Goal: Task Accomplishment & Management: Complete application form

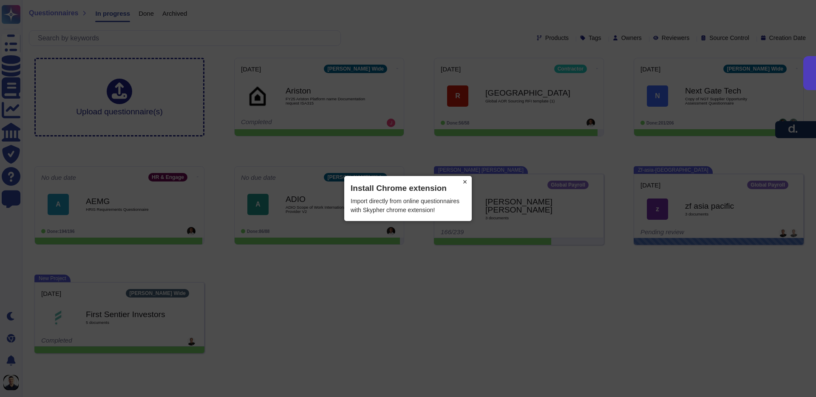
click at [464, 179] on button "×" at bounding box center [465, 182] width 14 height 12
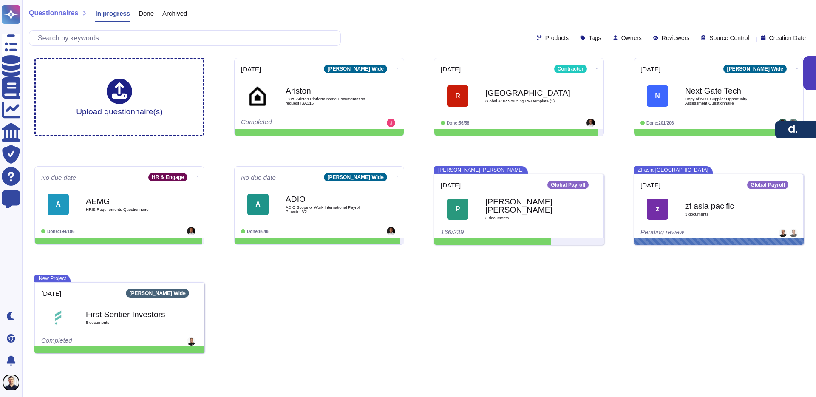
click at [419, 268] on div "Upload questionnaire(s) 2025-10-10 Deel Wide Ariston FY25 Ariston Platform name…" at bounding box center [419, 205] width 783 height 309
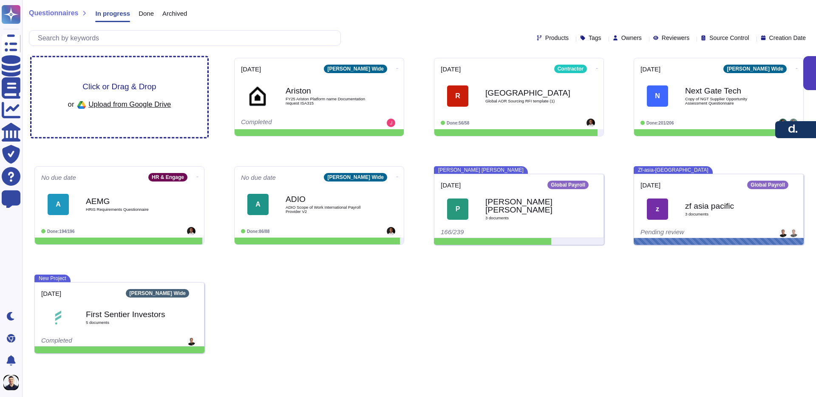
click at [146, 83] on span "Click or Drag & Drop" at bounding box center [118, 86] width 73 height 8
click at [140, 91] on div "Click or Drag & Drop or Upload from Google Drive" at bounding box center [119, 96] width 103 height 29
click at [119, 104] on span "Upload from Google Drive" at bounding box center [129, 104] width 82 height 8
click at [134, 105] on span "Upload from Google Drive" at bounding box center [129, 104] width 82 height 8
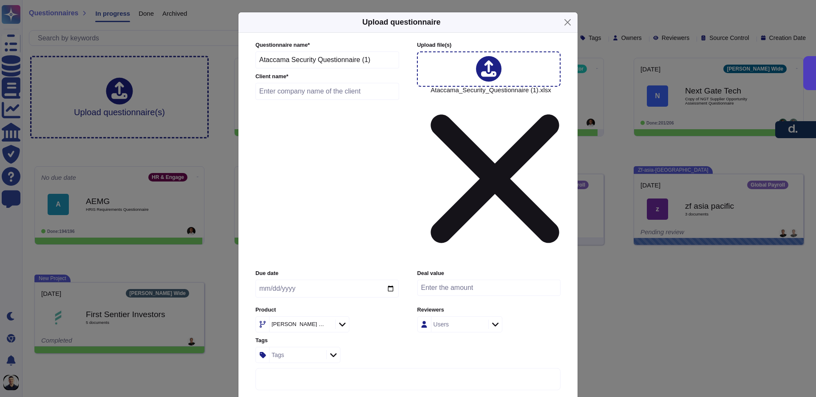
click at [441, 280] on input "number" at bounding box center [488, 288] width 143 height 16
type input "1"
click at [332, 100] on input "text" at bounding box center [327, 91] width 144 height 17
type input "Ataccama"
click at [326, 280] on input "date" at bounding box center [326, 289] width 143 height 18
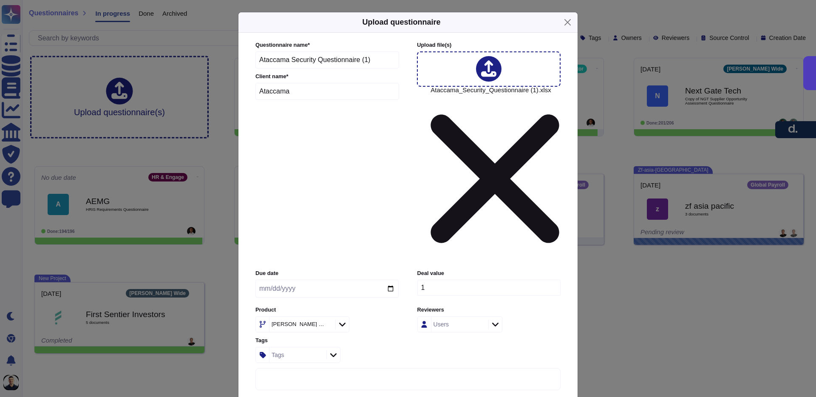
click at [316, 280] on input "date" at bounding box center [326, 289] width 143 height 18
click at [266, 280] on input "date" at bounding box center [326, 289] width 143 height 18
type input "2025-10-15"
drag, startPoint x: 356, startPoint y: 249, endPoint x: 329, endPoint y: 243, distance: 28.2
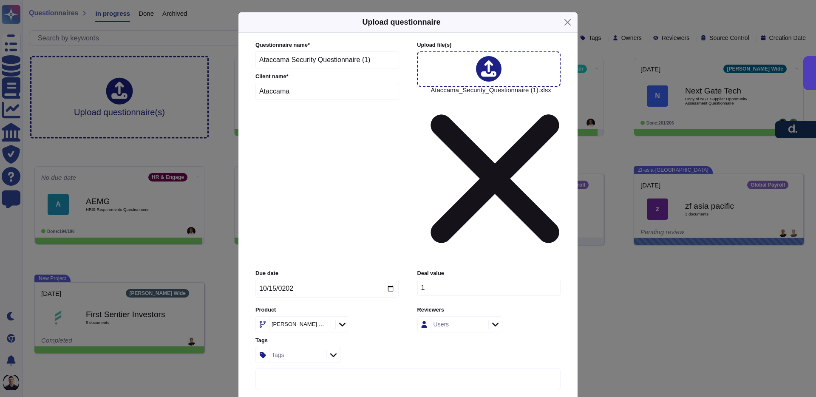
click at [352, 347] on div "Tags" at bounding box center [326, 355] width 143 height 16
click at [279, 321] on div "Deel Wide" at bounding box center [297, 324] width 53 height 6
click at [290, 263] on span "Global Payroll" at bounding box center [287, 267] width 40 height 8
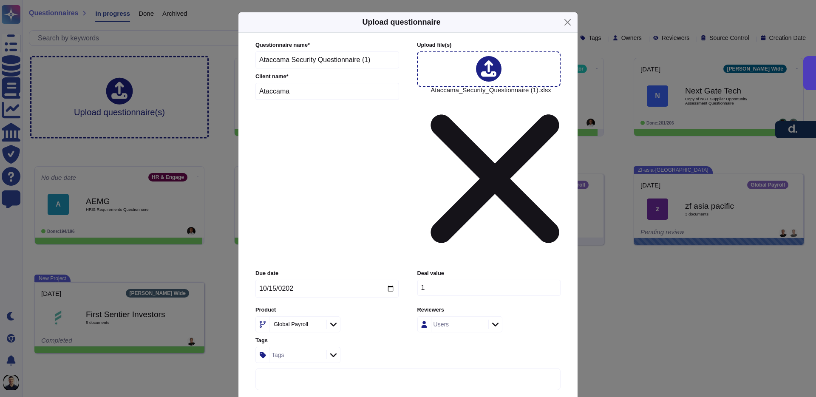
click at [280, 316] on div "Global Payroll" at bounding box center [296, 323] width 55 height 15
click at [281, 288] on span "EOR" at bounding box center [274, 287] width 14 height 8
click at [302, 321] on div "EOR" at bounding box center [293, 324] width 44 height 6
type input "de"
click at [318, 325] on icon at bounding box center [318, 325] width 0 height 0
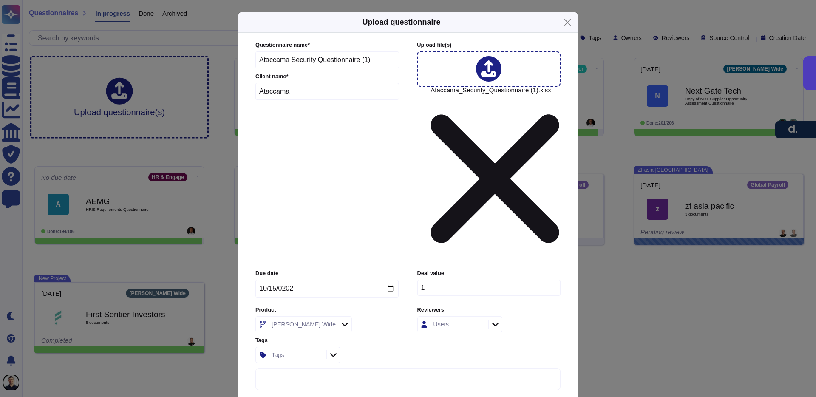
click at [362, 316] on div "Deel Wide" at bounding box center [326, 324] width 143 height 16
click at [295, 347] on div "Tags" at bounding box center [296, 354] width 55 height 15
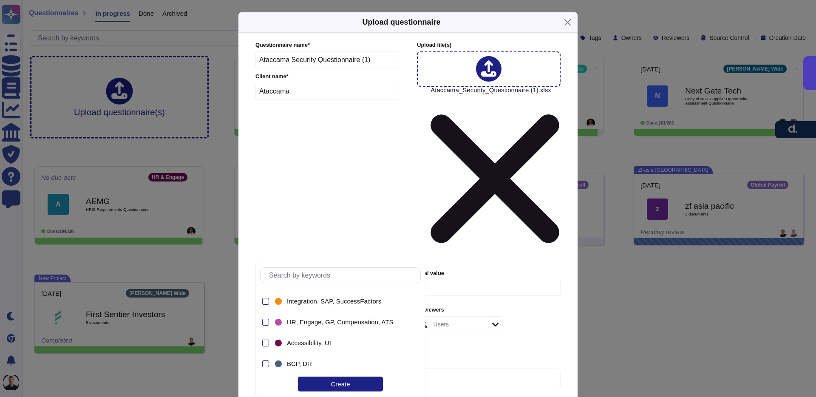
scroll to position [496, 0]
click at [463, 263] on form "Questionnaire name * Ataccama Security Questionnaire (1) Client name * Ataccama…" at bounding box center [407, 215] width 305 height 349
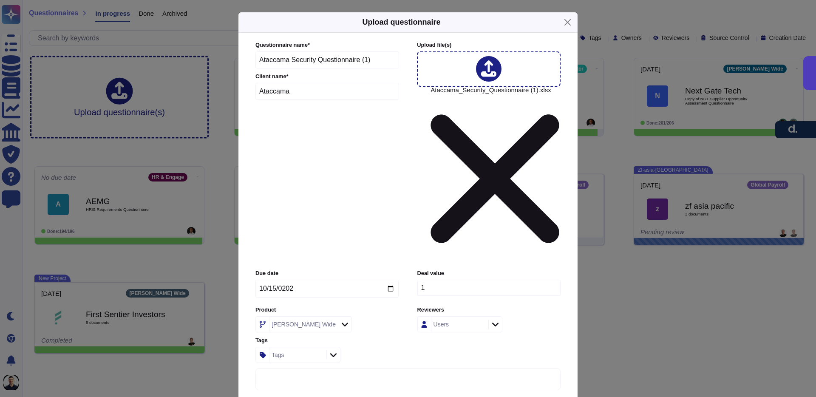
click at [469, 316] on div "Users" at bounding box center [458, 323] width 55 height 15
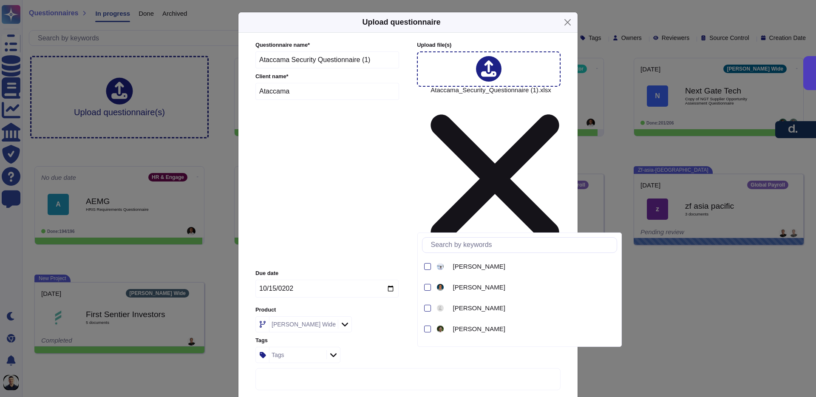
click at [533, 316] on div "Users" at bounding box center [488, 324] width 143 height 16
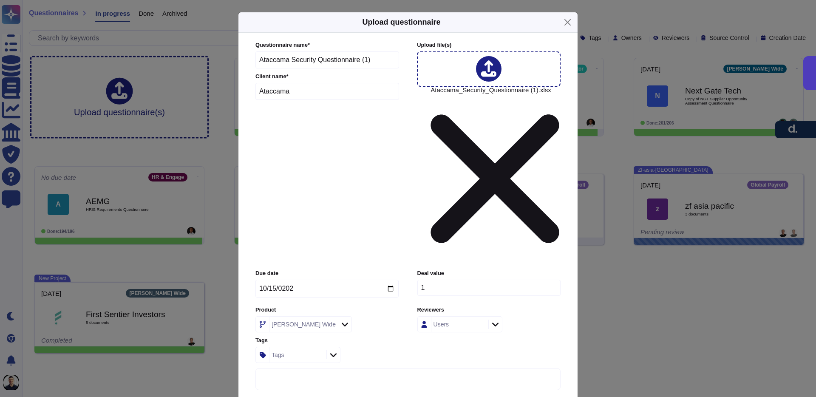
click at [468, 280] on input "1" at bounding box center [488, 288] width 143 height 16
type input "1"
type input "1300000"
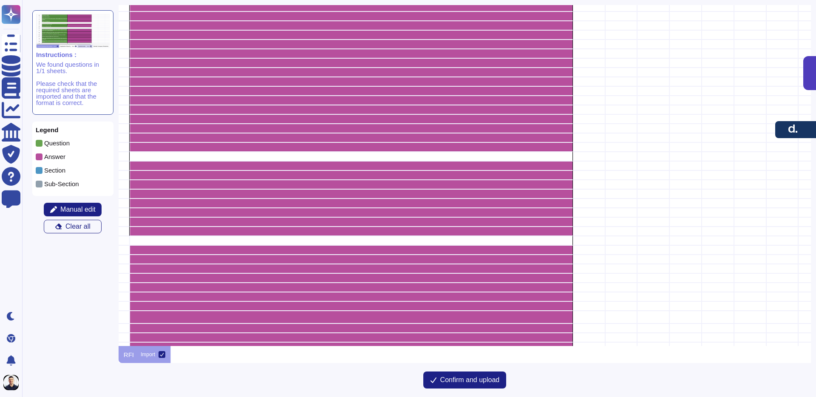
scroll to position [449, 529]
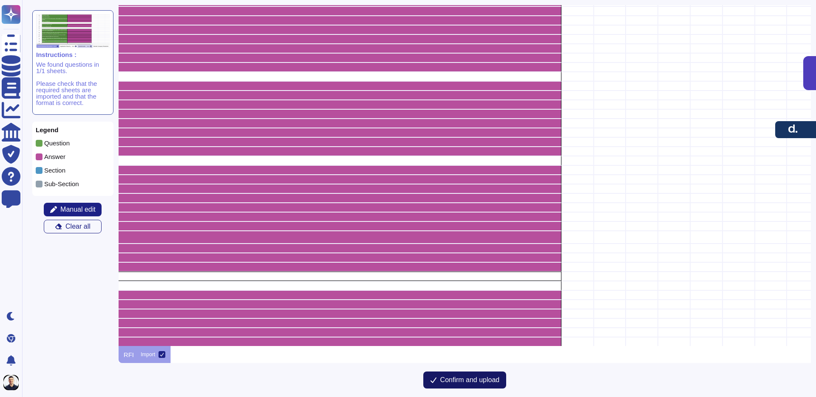
click at [481, 378] on span "Confirm and upload" at bounding box center [469, 379] width 59 height 7
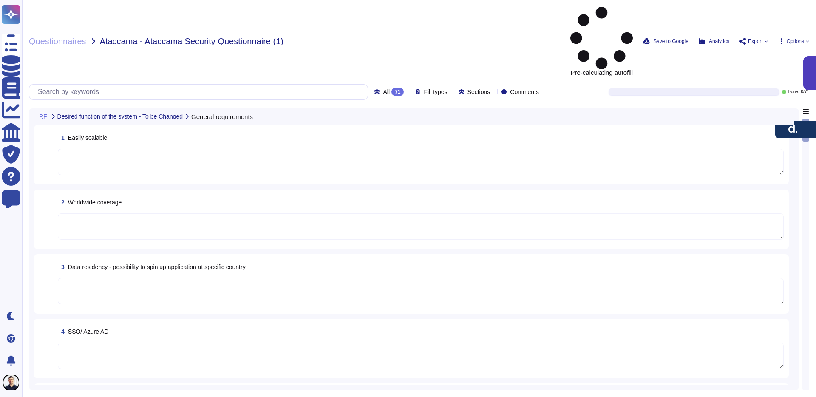
click at [276, 149] on textarea at bounding box center [421, 162] width 726 height 26
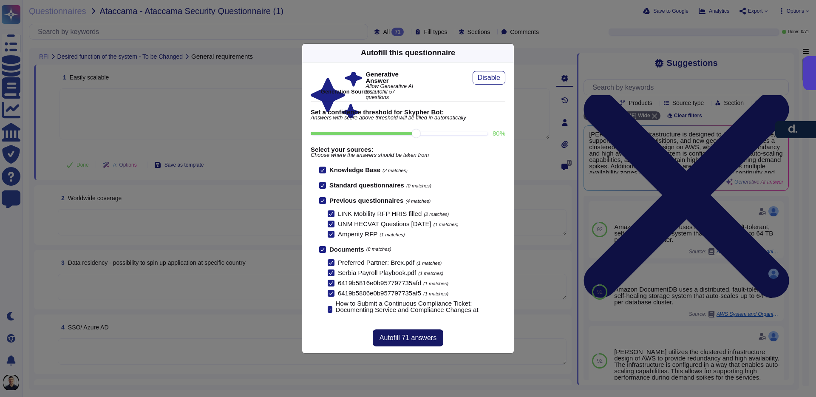
click at [394, 343] on button "Autofill 71 answers" at bounding box center [408, 337] width 71 height 17
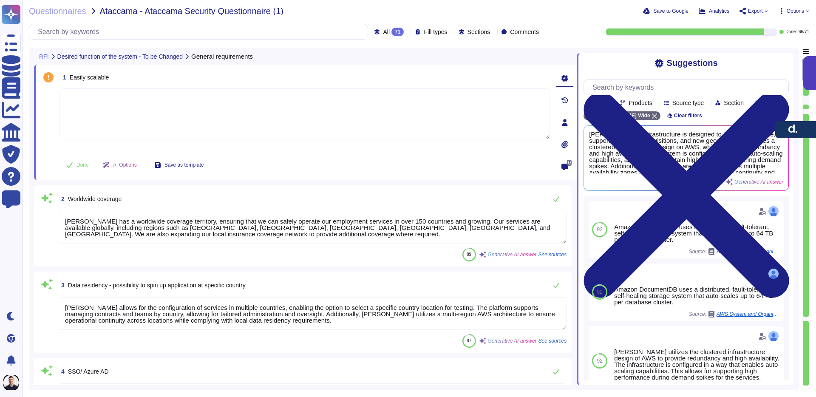
type textarea "Deel has a worldwide coverage territory, ensuring that we can safely operate ou…"
type textarea "Deel allows for the configuration of services in multiple countries, enabling t…"
type textarea "Deel supports Single Sign-On (SSO) through Microsoft Azure AD, which is compati…"
type textarea "Deel employs a robust role-based access control (RBAC) system to manage access …"
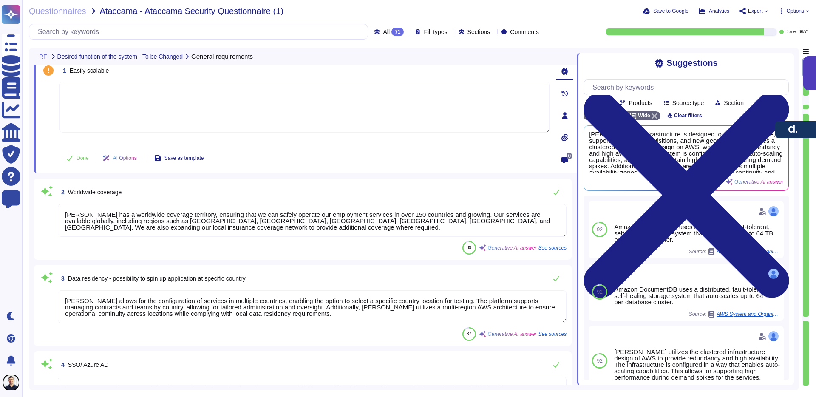
scroll to position [7, 0]
click at [624, 153] on span "Deel's infrastructure is designed to be easily scalable, supporting growth, acq…" at bounding box center [671, 152] width 165 height 42
click at [777, 161] on span "Use" at bounding box center [773, 157] width 9 height 5
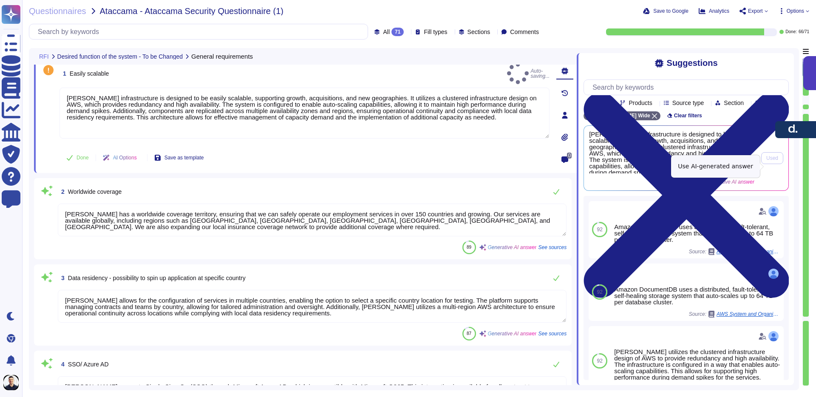
type textarea "Deel's infrastructure is designed to be easily scalable, supporting growth, acq…"
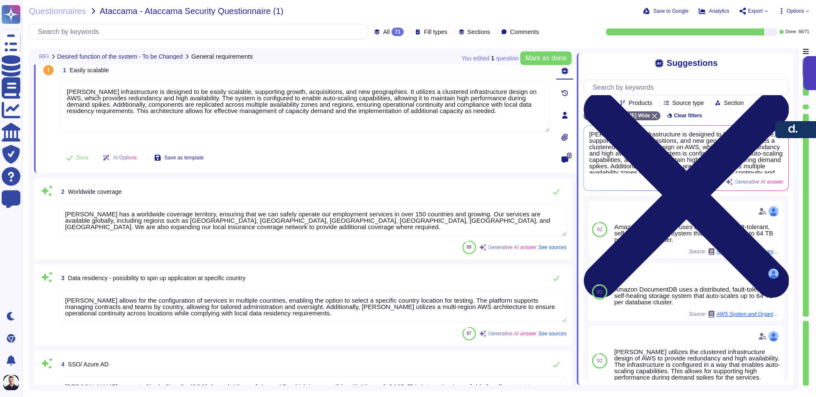
click at [784, 92] on icon at bounding box center [686, 194] width 205 height 205
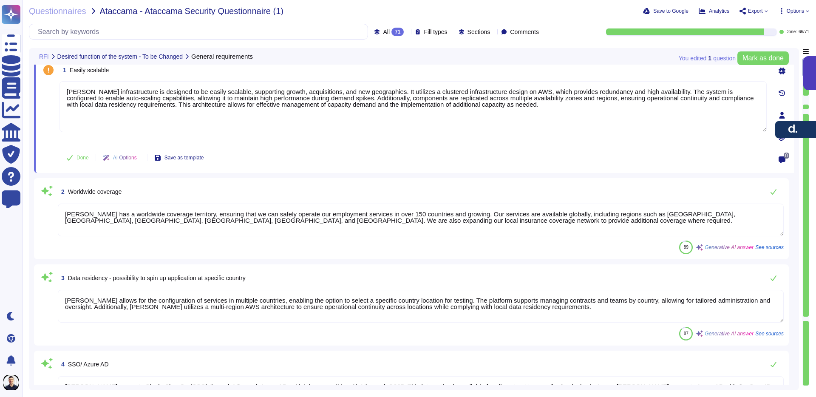
scroll to position [0, 0]
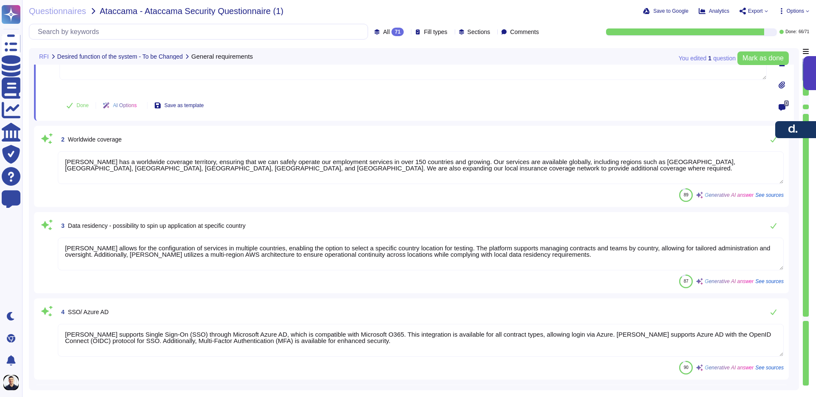
type textarea "Deel employs robust encryption measures to protect sensitive data. 1. Data at R…"
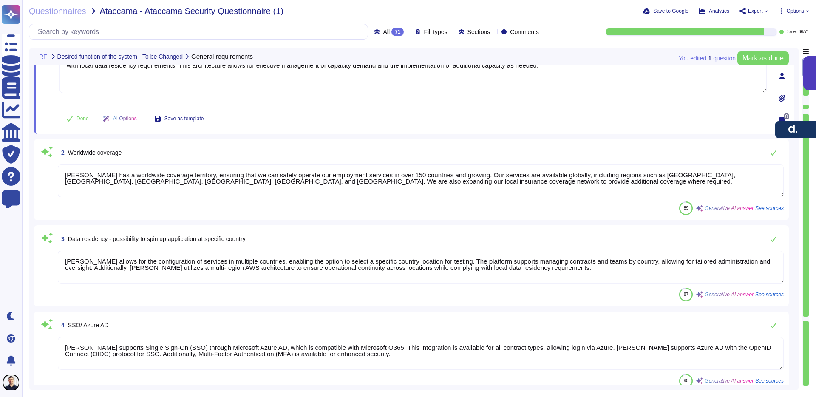
type textarea "Deel employs robust encryption measures to protect sensitive data. 1. Data at R…"
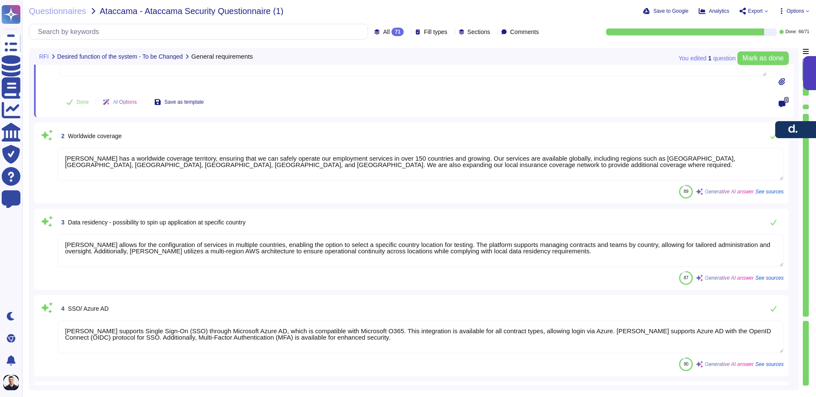
scroll to position [64, 0]
click at [418, 164] on textarea "Deel has a worldwide coverage territory, ensuring that we can safely operate ou…" at bounding box center [421, 163] width 726 height 33
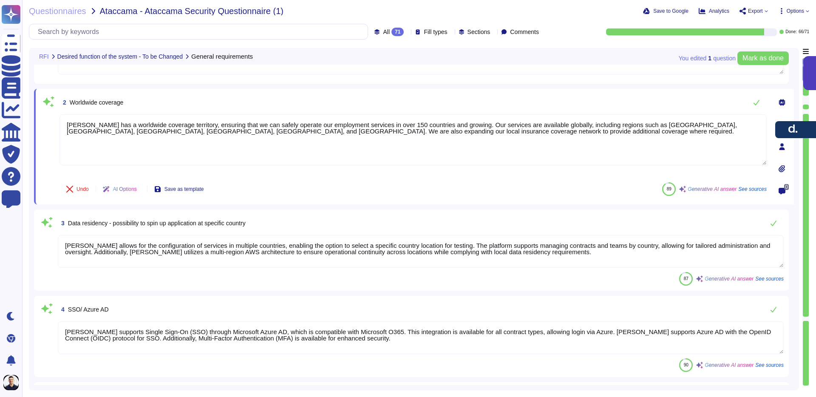
click at [314, 249] on textarea "Deel allows for the configuration of services in multiple countries, enabling t…" at bounding box center [421, 251] width 726 height 33
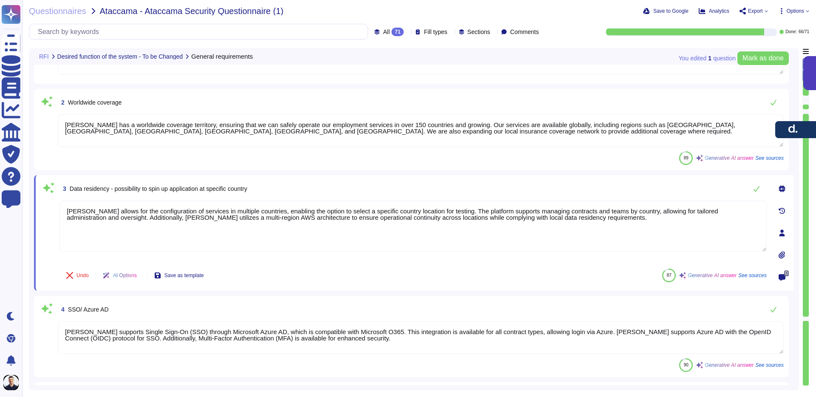
scroll to position [62, 0]
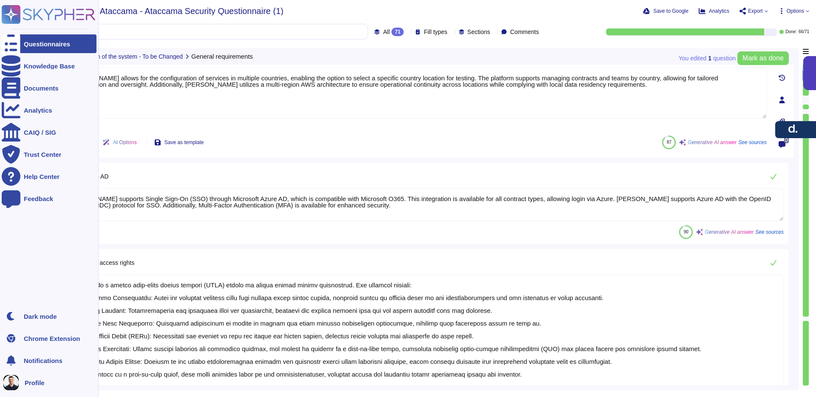
type textarea "Deel is fully GDPR compliant and implements several measures to ensure adherenc…"
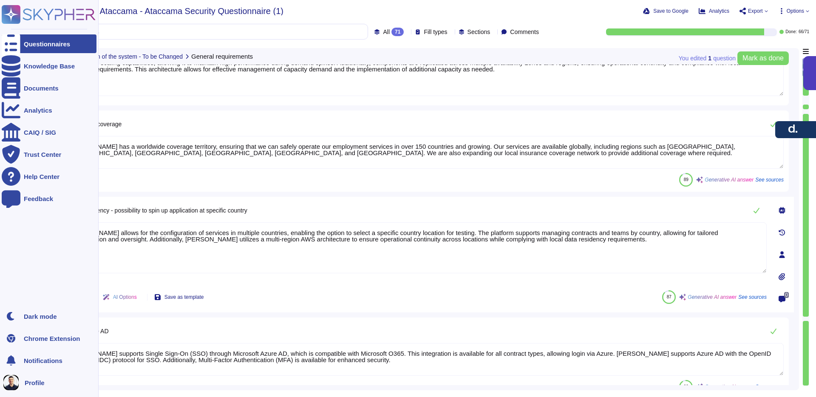
scroll to position [61, 0]
type textarea "Deel employs robust encryption measures to protect sensitive data. 1. Data at R…"
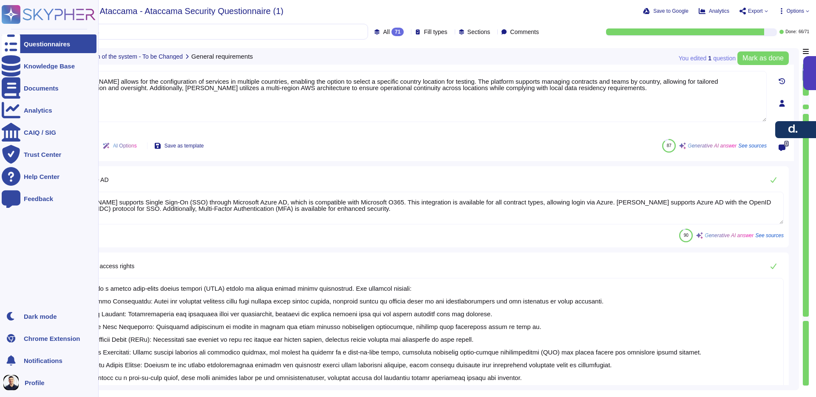
scroll to position [195, 0]
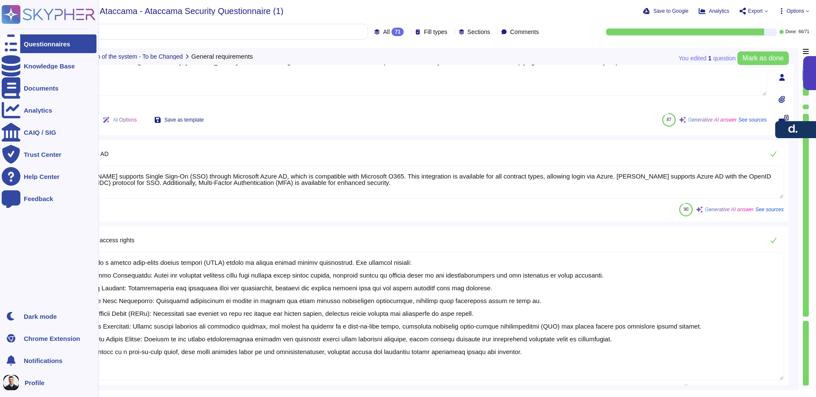
type textarea "Deel is fully GDPR compliant and implements several measures to ensure adherenc…"
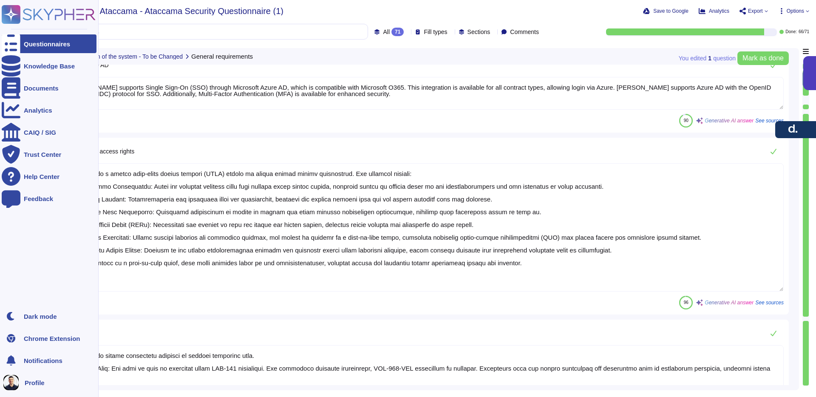
scroll to position [323, 0]
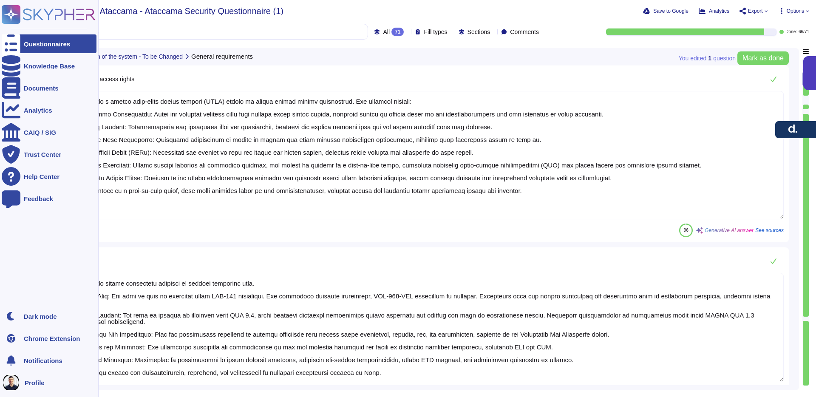
type textarea "Deel offers a seamless integration with Slack, allowing users to send access re…"
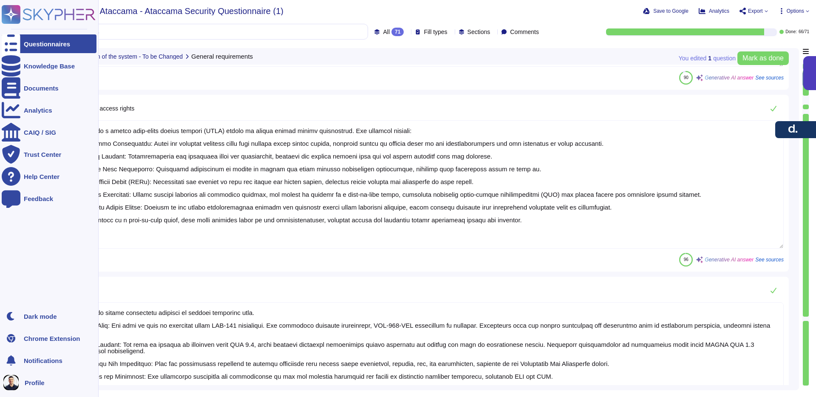
scroll to position [301, 0]
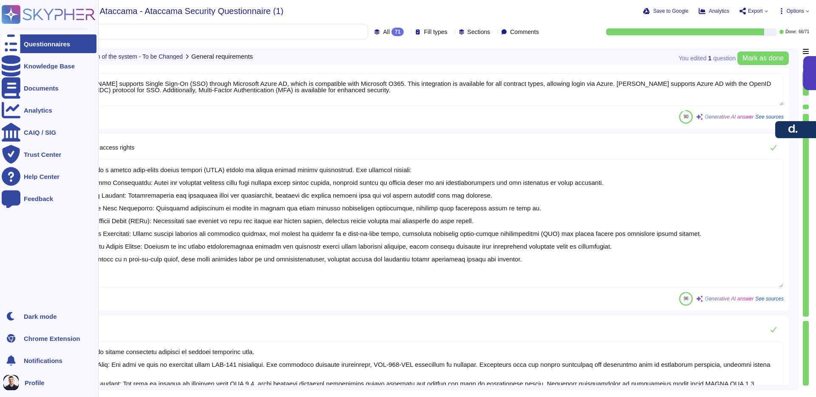
type textarea "Deel has a worldwide coverage territory, ensuring that we can safely operate ou…"
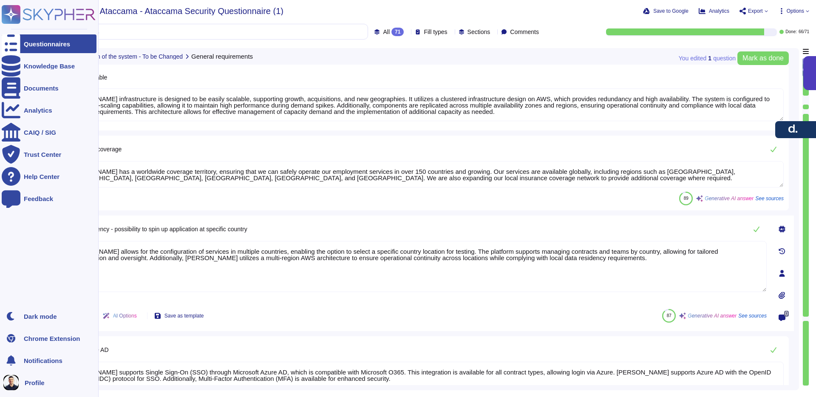
type textarea "Deel's infrastructure is designed to be easily scalable, supporting growth, acq…"
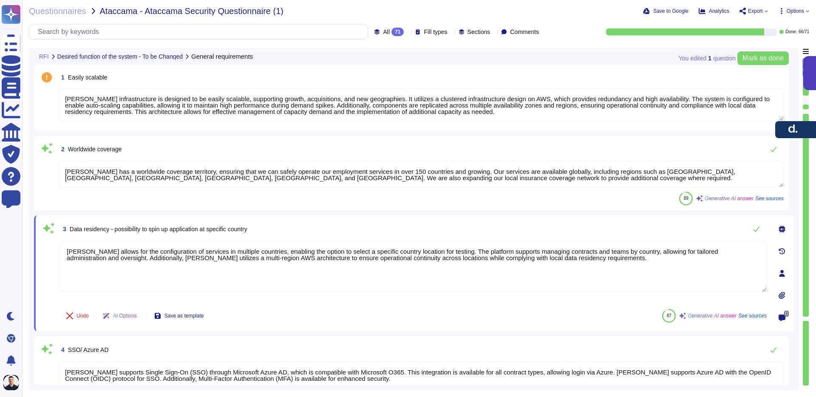
click at [195, 206] on div "2 Worldwide coverage Deel has a worldwide coverage territory, ensuring that we …" at bounding box center [411, 173] width 754 height 75
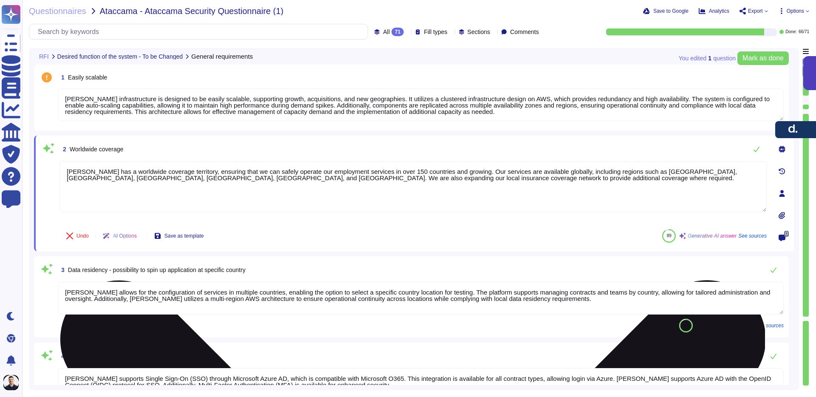
click at [518, 184] on textarea "Deel has a worldwide coverage territory, ensuring that we can safely operate ou…" at bounding box center [412, 186] width 707 height 51
drag, startPoint x: 515, startPoint y: 181, endPoint x: 133, endPoint y: 179, distance: 382.8
click at [133, 179] on textarea "Deel has a worldwide coverage territory, ensuring that we can safely operate ou…" at bounding box center [412, 186] width 707 height 51
drag, startPoint x: 461, startPoint y: 180, endPoint x: 132, endPoint y: 180, distance: 328.8
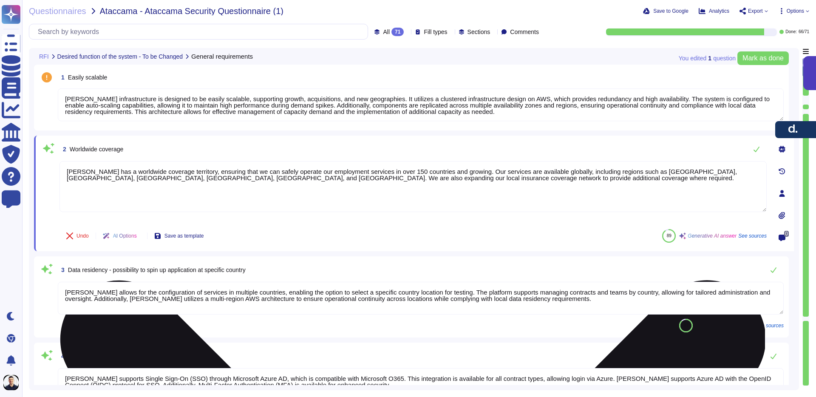
click at [132, 180] on textarea "Deel has a worldwide coverage territory, ensuring that we can safely operate ou…" at bounding box center [412, 186] width 707 height 51
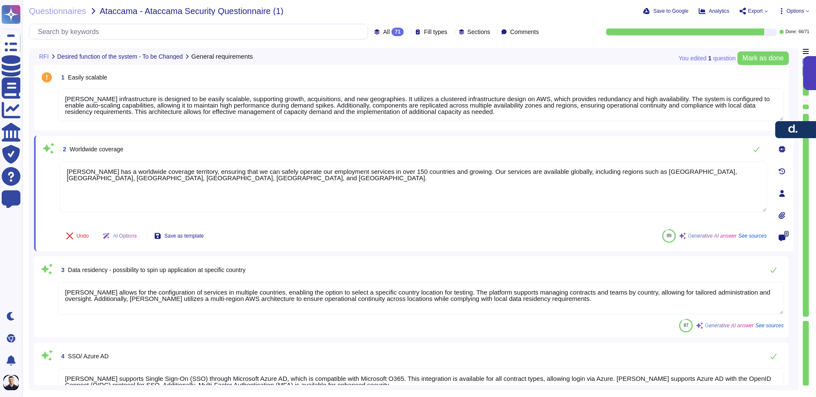
type textarea "Deel has a worldwide coverage territory, ensuring that we can safely operate ou…"
click at [390, 277] on div "3 Data residency - possibility to spin up application at specific country" at bounding box center [421, 269] width 726 height 17
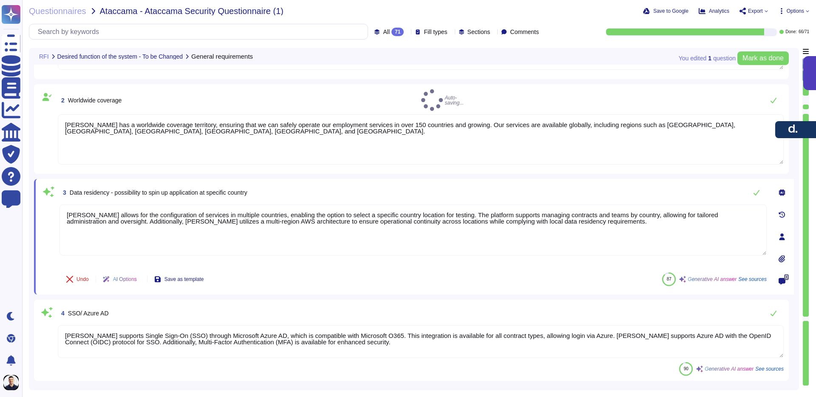
type textarea "Deel employs robust encryption measures to protect sensitive data. 1. Data at R…"
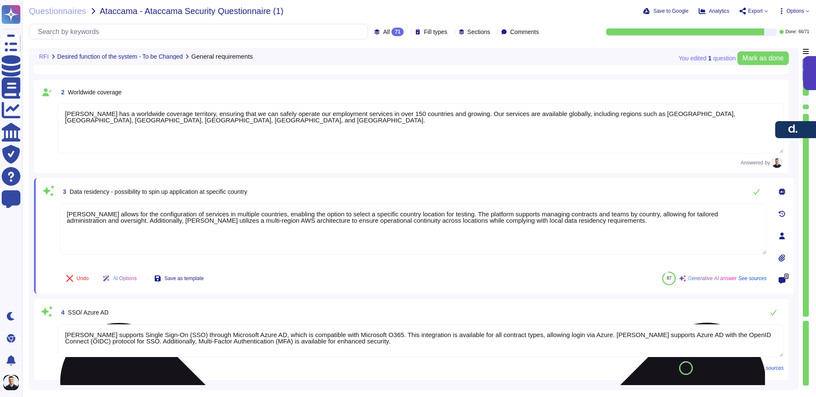
scroll to position [57, 0]
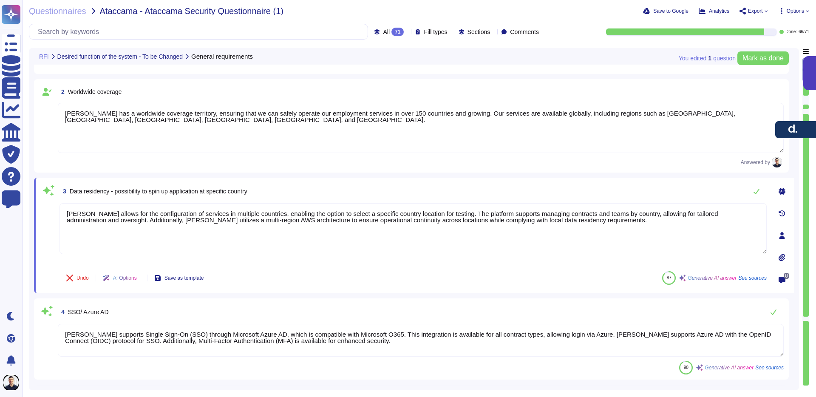
click at [702, 278] on span "Generative AI answer" at bounding box center [711, 277] width 49 height 5
click at [782, 211] on icon at bounding box center [781, 213] width 7 height 7
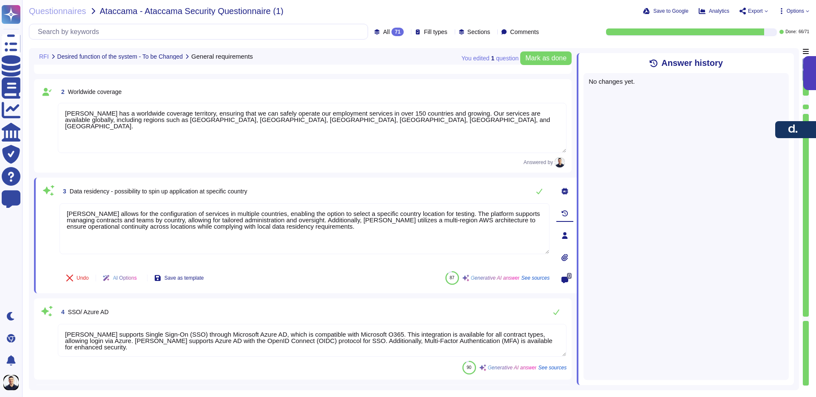
click at [788, 58] on icon at bounding box center [788, 58] width 0 height 0
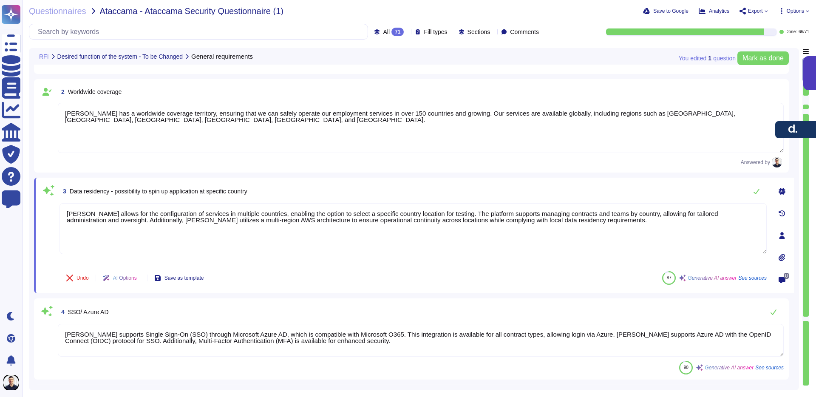
click at [780, 192] on icon at bounding box center [781, 191] width 7 height 7
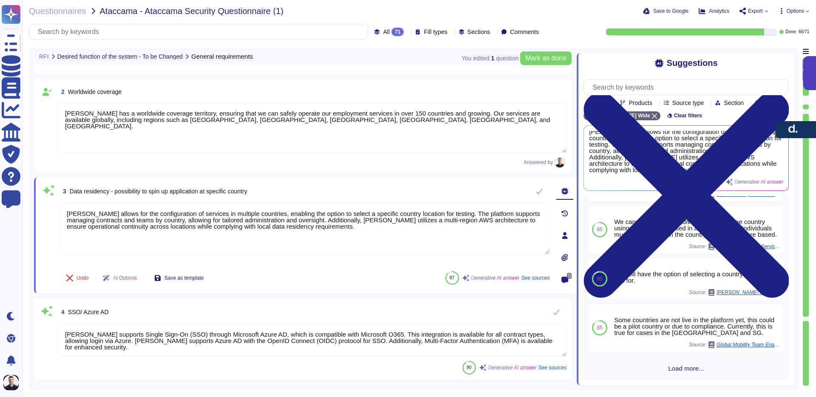
scroll to position [0, 0]
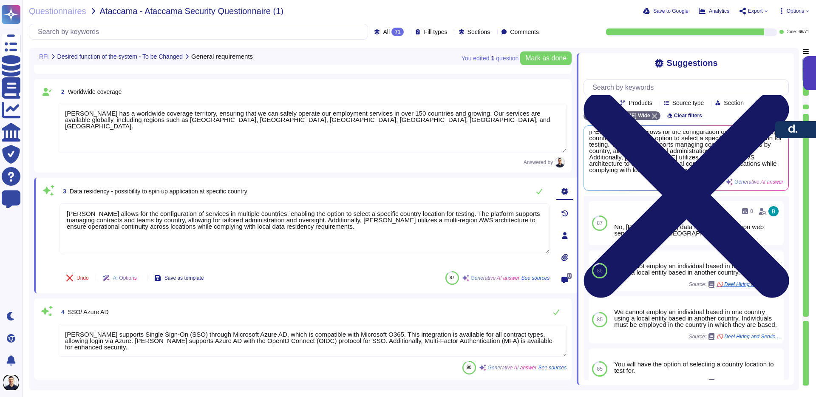
click at [783, 92] on icon at bounding box center [686, 194] width 205 height 205
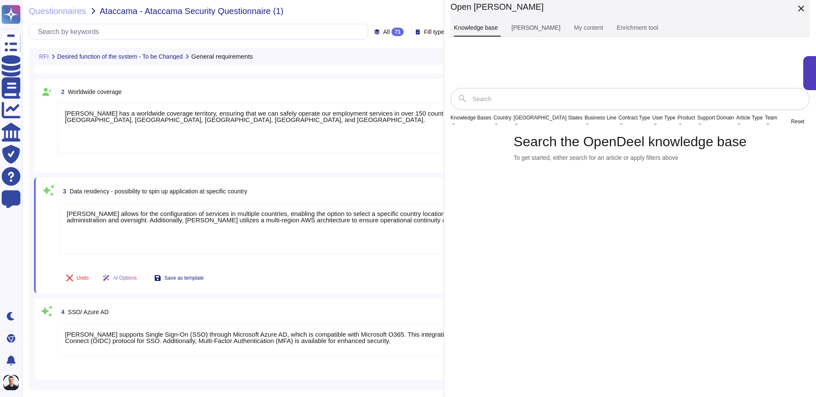
click at [564, 31] on link "[PERSON_NAME]" at bounding box center [536, 28] width 56 height 17
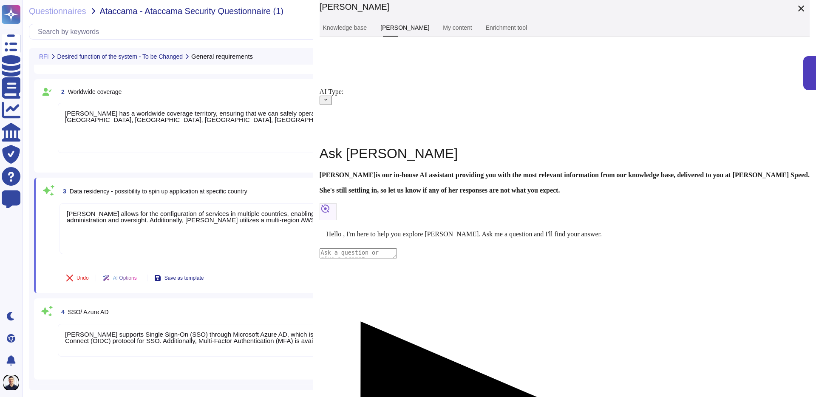
click at [397, 258] on textarea at bounding box center [357, 253] width 77 height 10
type textarea "where Deel stores the data"
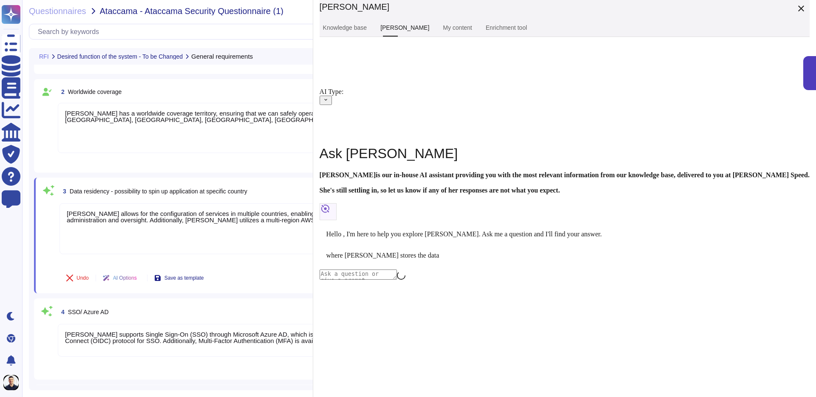
scroll to position [57, 0]
click at [236, 169] on div "2 Worldwide coverage Deel has a worldwide coverage territory, ensuring that we …" at bounding box center [411, 125] width 754 height 93
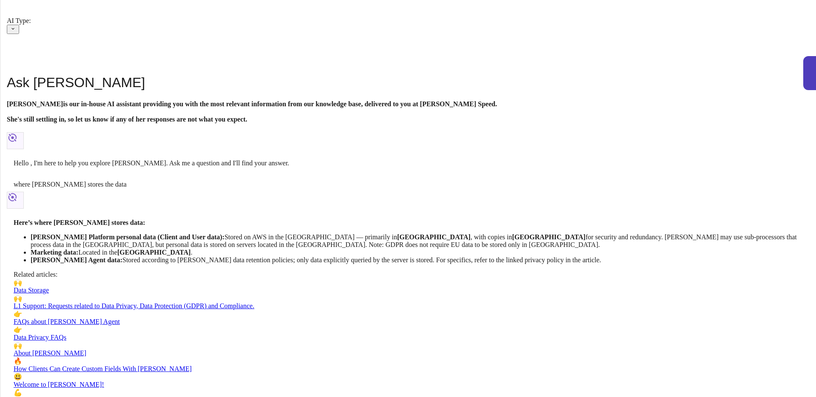
scroll to position [259, 0]
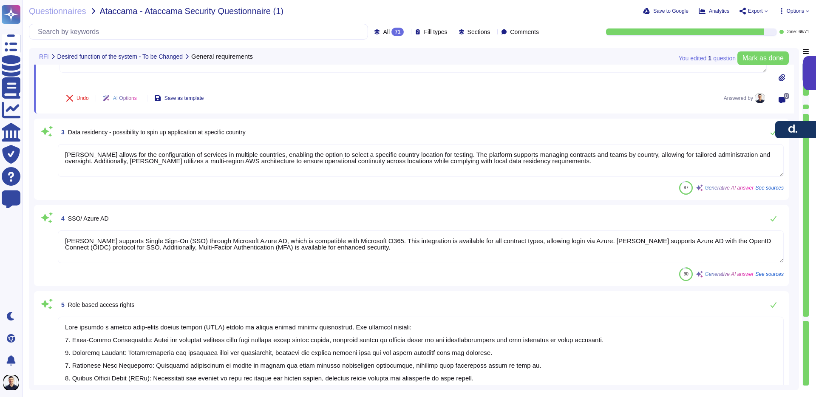
scroll to position [137, 0]
click at [195, 164] on textarea "Deel allows for the configuration of services in multiple countries, enabling t…" at bounding box center [421, 160] width 726 height 33
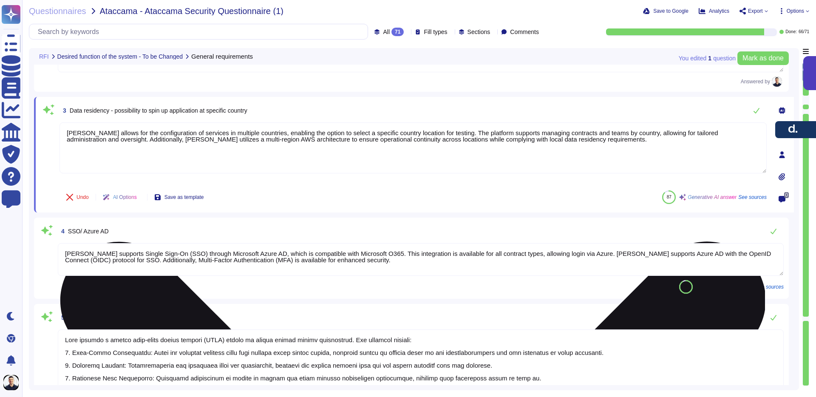
drag, startPoint x: 579, startPoint y: 143, endPoint x: 454, endPoint y: 130, distance: 126.0
click at [454, 130] on textarea "Deel allows for the configuration of services in multiple countries, enabling t…" at bounding box center [412, 147] width 707 height 51
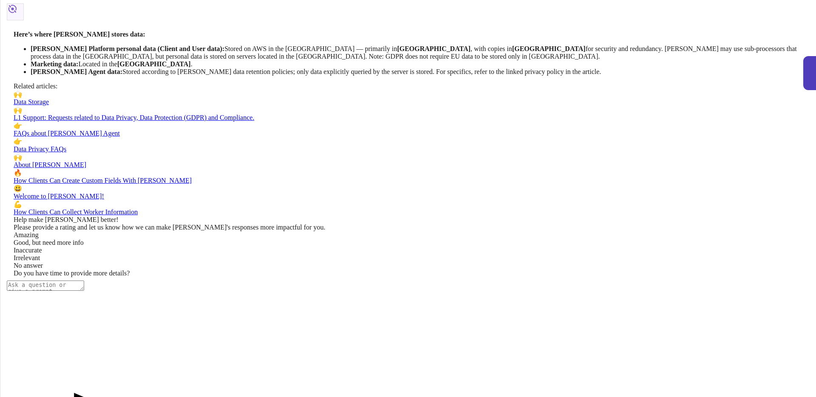
drag, startPoint x: 580, startPoint y: 141, endPoint x: 722, endPoint y: 162, distance: 143.5
click at [722, 60] on li "Deel Platform personal data (Client and User data): Stored on AWS in the EU — p…" at bounding box center [417, 52] width 772 height 15
drag, startPoint x: 386, startPoint y: 141, endPoint x: 433, endPoint y: 151, distance: 47.7
click at [386, 141] on textarea "Deel allows for the configuration of services in multiple countries, enabling t…" at bounding box center [412, 147] width 707 height 51
click at [482, 150] on textarea "Deel allows for the configuration of services in multiple countries, enabling t…" at bounding box center [412, 147] width 707 height 51
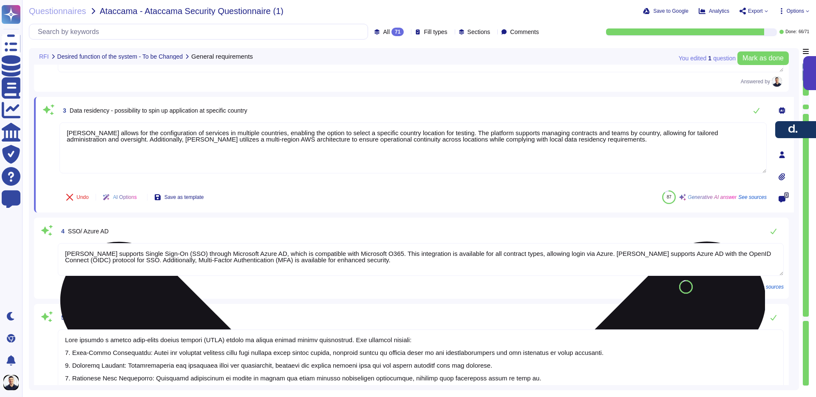
click at [583, 146] on textarea "Deel allows for the configuration of services in multiple countries, enabling t…" at bounding box center [412, 147] width 707 height 51
drag, startPoint x: 582, startPoint y: 143, endPoint x: 144, endPoint y: 146, distance: 438.0
click at [144, 146] on textarea "Deel allows for the configuration of services in multiple countries, enabling t…" at bounding box center [412, 147] width 707 height 51
click at [682, 149] on textarea "Deel allows for the configuration of services in multiple countries, enabling t…" at bounding box center [412, 147] width 707 height 51
click at [657, 140] on textarea "Deel allows for the configuration of services in multiple countries, enabling t…" at bounding box center [412, 147] width 707 height 51
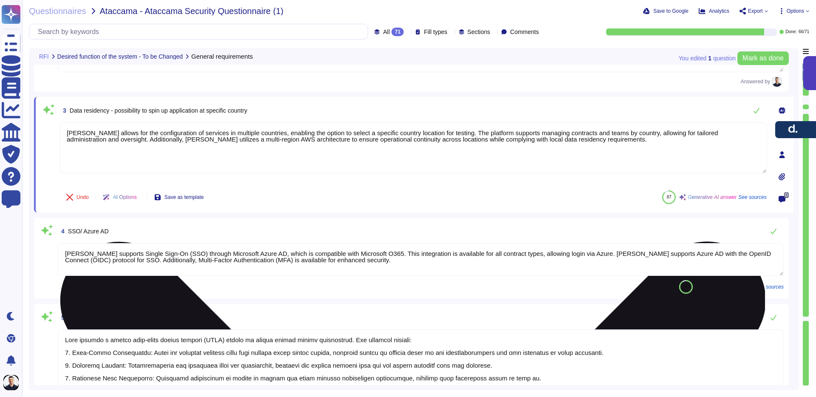
paste textarea "Stored on AWS in the EU — primarily in Ireland, with copies in France for secur…"
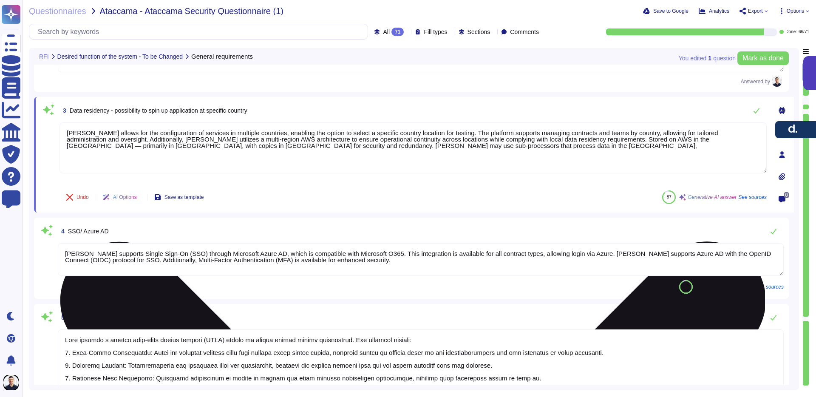
drag, startPoint x: 86, startPoint y: 146, endPoint x: 172, endPoint y: 148, distance: 85.4
click at [172, 148] on textarea "Deel allows for the configuration of services in multiple countries, enabling t…" at bounding box center [412, 147] width 707 height 51
click at [105, 144] on textarea "Deel allows for the configuration of services in multiple countries, enabling t…" at bounding box center [412, 147] width 707 height 51
drag, startPoint x: 85, startPoint y: 147, endPoint x: 201, endPoint y: 148, distance: 115.6
click at [88, 146] on textarea "Deel allows for the configuration of services in multiple countries, enabling t…" at bounding box center [412, 147] width 707 height 51
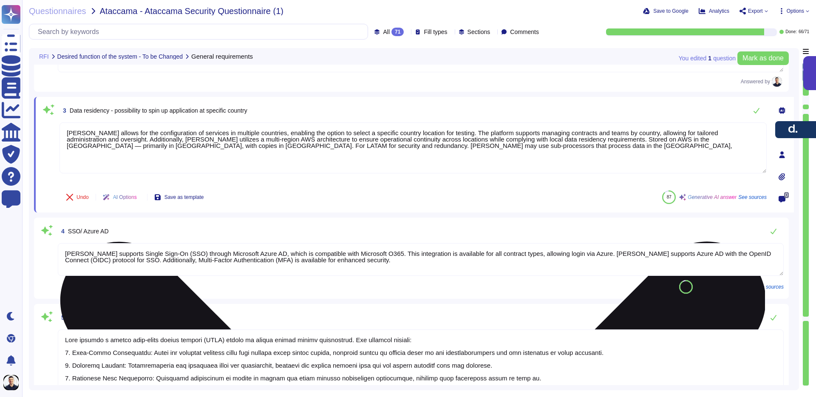
drag, startPoint x: 332, startPoint y: 147, endPoint x: 124, endPoint y: 147, distance: 207.7
drag, startPoint x: 136, startPoint y: 146, endPoint x: 203, endPoint y: 152, distance: 67.4
click at [139, 146] on textarea "Deel allows for the configuration of services in multiple countries, enabling t…" at bounding box center [412, 147] width 707 height 51
click at [260, 153] on textarea "Deel allows for the configuration of services in multiple countries, enabling t…" at bounding box center [412, 147] width 707 height 51
type textarea "Deel allows for the configuration of services in multiple countries, enabling t…"
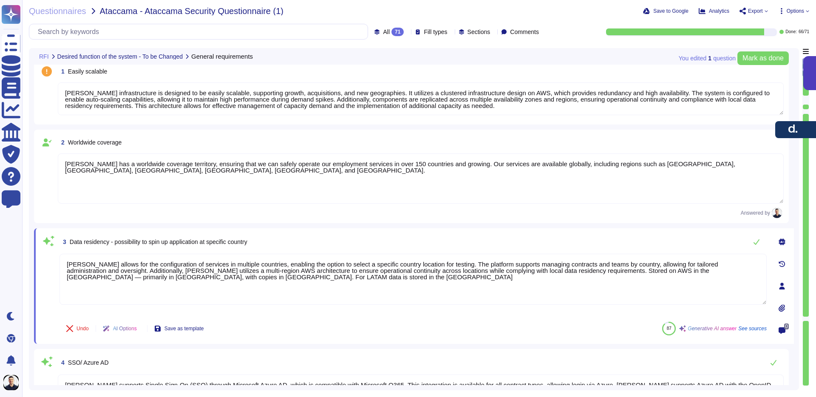
scroll to position [0, 0]
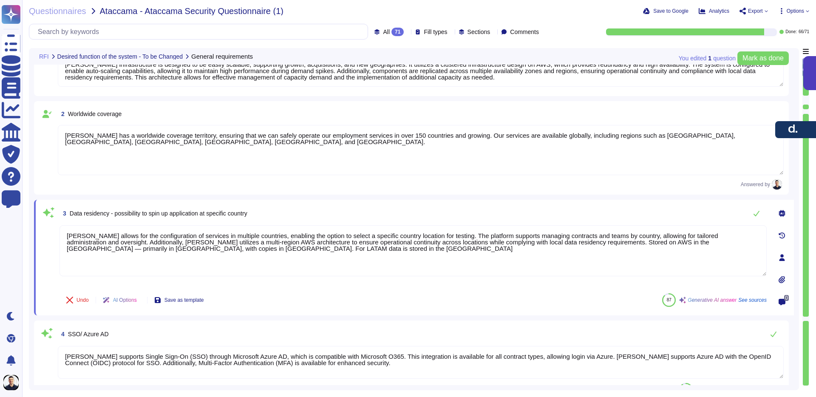
type textarea "Deel employs robust encryption measures to protect sensitive data. 1. Data at R…"
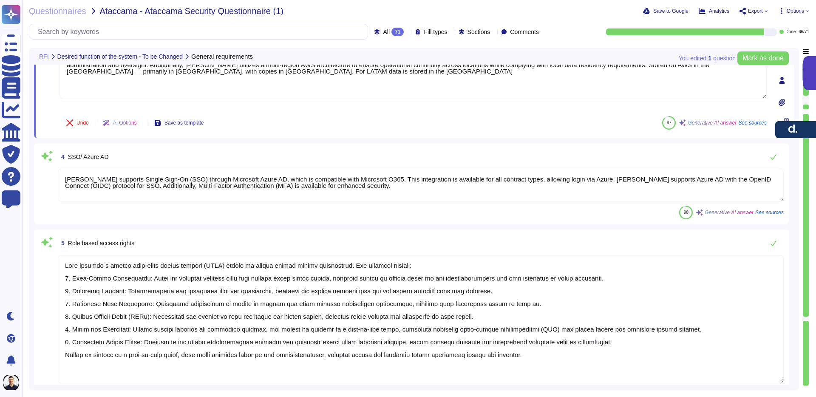
scroll to position [220, 0]
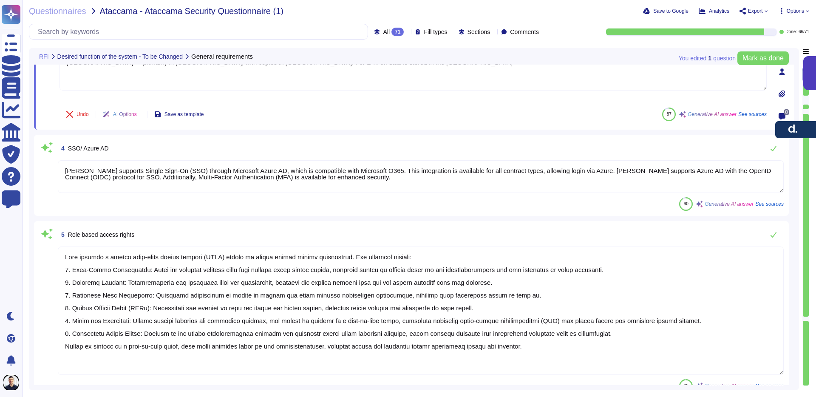
type textarea "Deel is fully GDPR compliant and implements several measures to ensure adherenc…"
type textarea "Deel allows for the configuration of services in multiple countries, enabling t…"
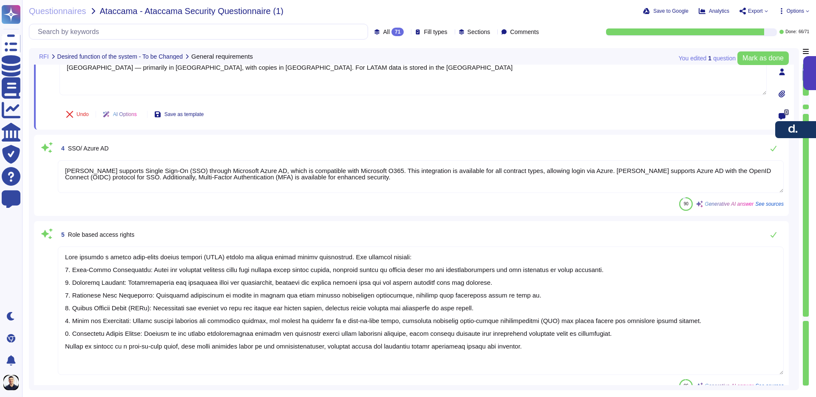
click at [278, 181] on textarea "Deel supports Single Sign-On (SSO) through Microsoft Azure AD, which is compati…" at bounding box center [421, 176] width 726 height 33
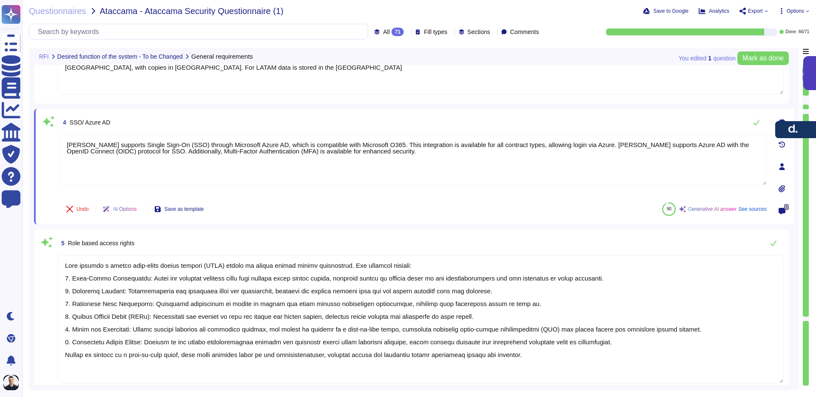
type textarea "Deel is fully GDPR compliant and implements several measures to ensure adherenc…"
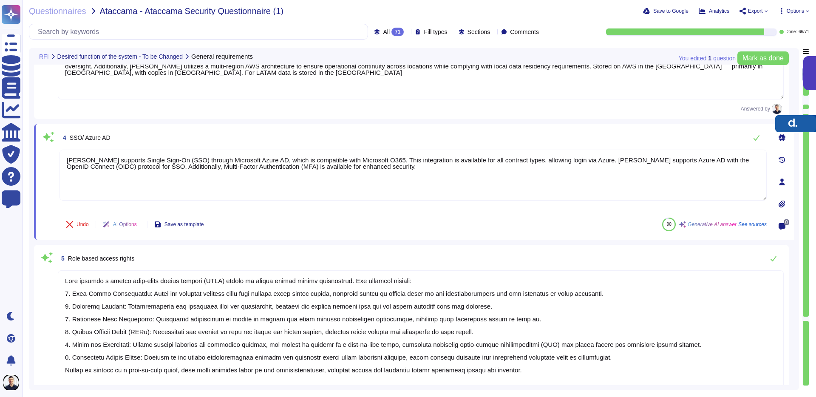
drag, startPoint x: 788, startPoint y: 131, endPoint x: 788, endPoint y: 101, distance: 30.2
click at [788, 115] on button "button" at bounding box center [795, 123] width 41 height 17
click at [779, 134] on icon at bounding box center [781, 137] width 7 height 7
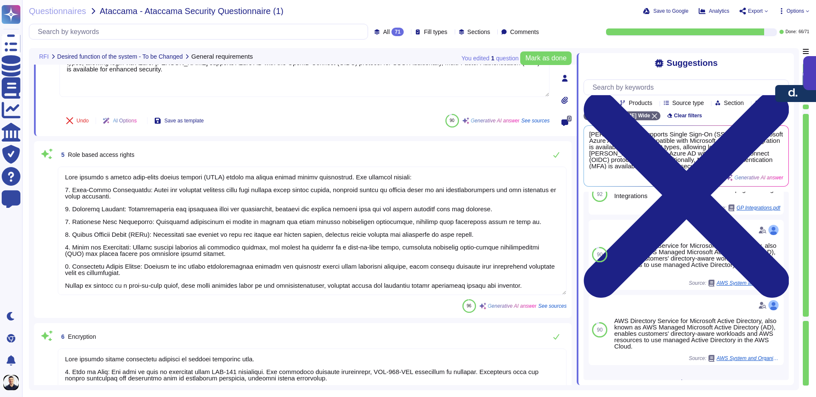
scroll to position [195, 0]
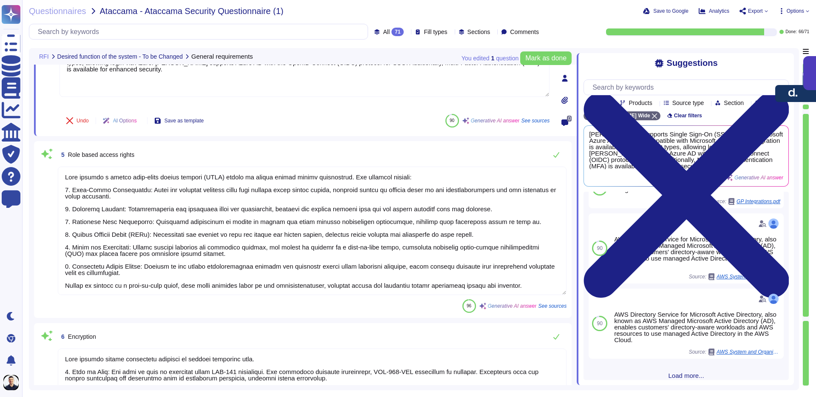
click at [788, 66] on div "Suggestions Team Products Source type Section Tags Deel Wide Clear filters Deel…" at bounding box center [684, 219] width 217 height 332
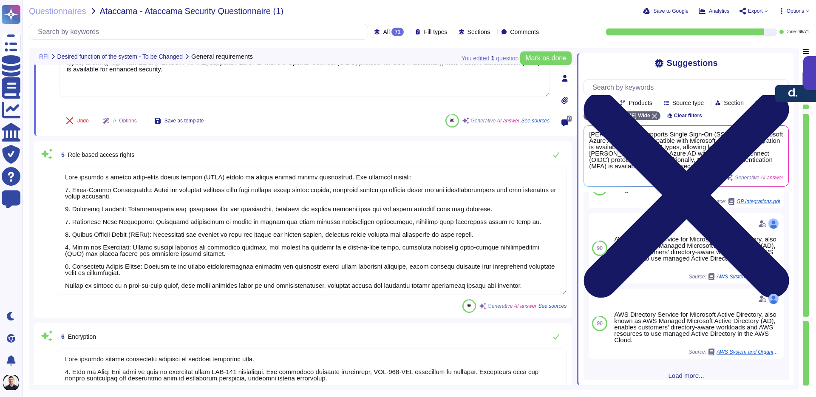
click at [783, 92] on icon at bounding box center [686, 194] width 205 height 205
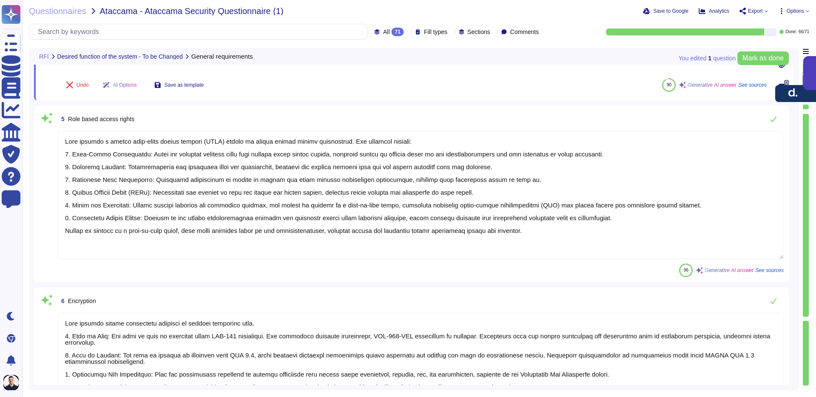
scroll to position [345, 0]
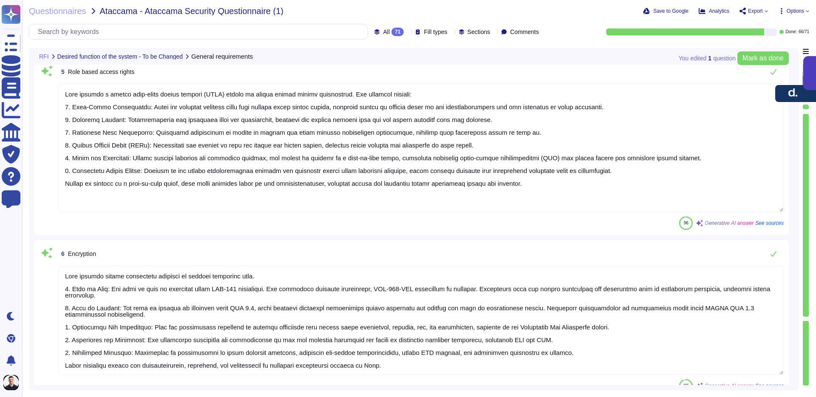
type textarea "Deel offers a seamless integration with Slack, allowing users to send access re…"
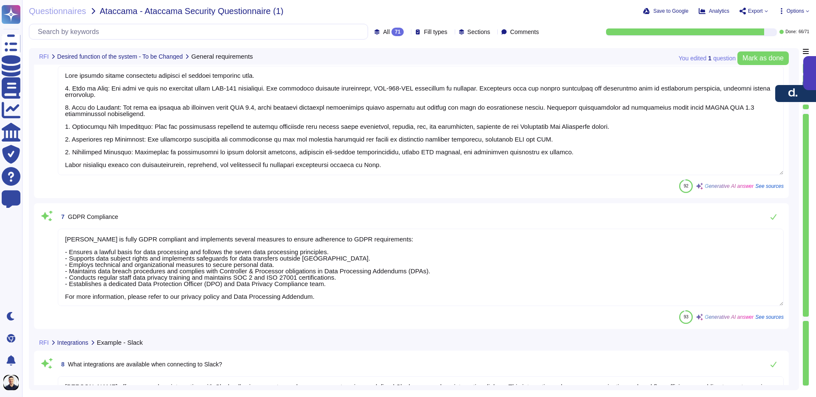
scroll to position [1, 0]
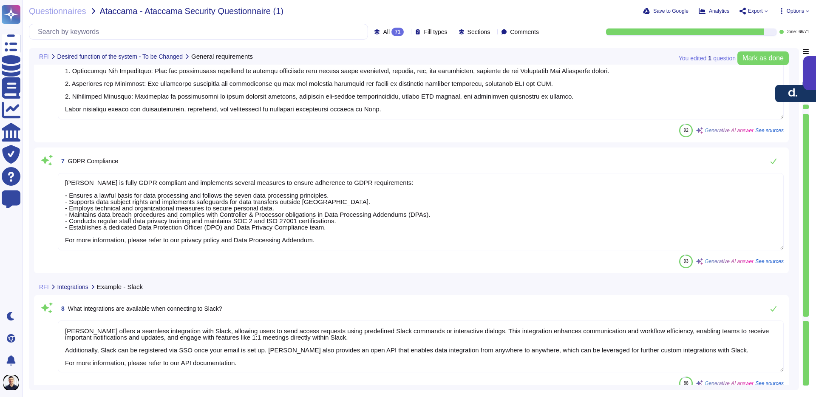
type textarea "EOR Balkan and Mediterranean PRM eor-payroll-serbia-affiliate"
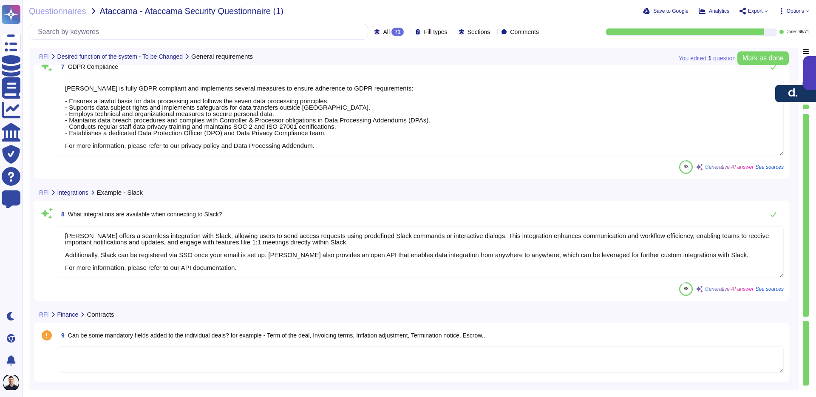
scroll to position [0, 0]
